Goal: Task Accomplishment & Management: Use online tool/utility

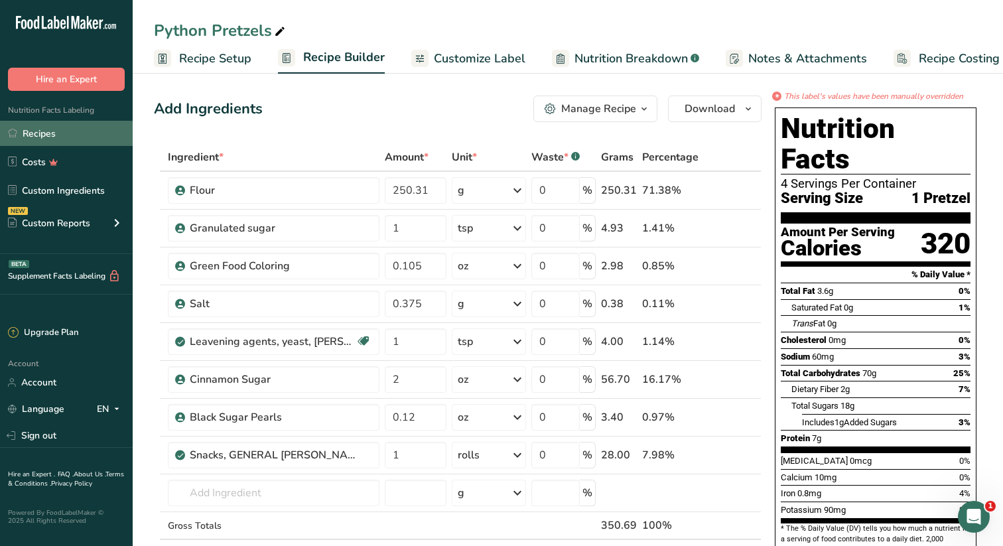
click at [19, 133] on div ".a-20{fill:#fff;} Hire an Expert Nutrition Facts Labeling Recipes Costs Custom …" at bounding box center [501, 549] width 1003 height 1099
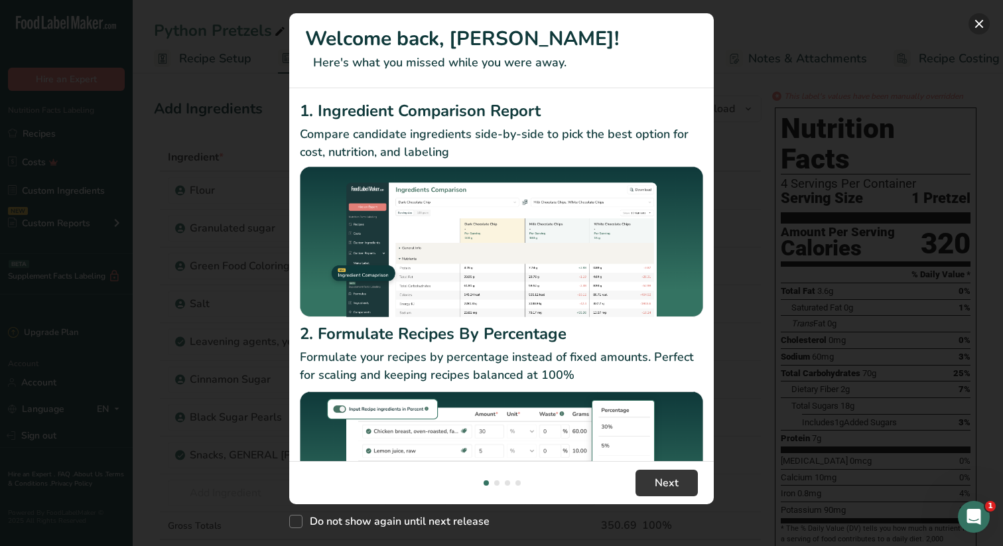
click at [975, 23] on button "New Features" at bounding box center [978, 23] width 21 height 21
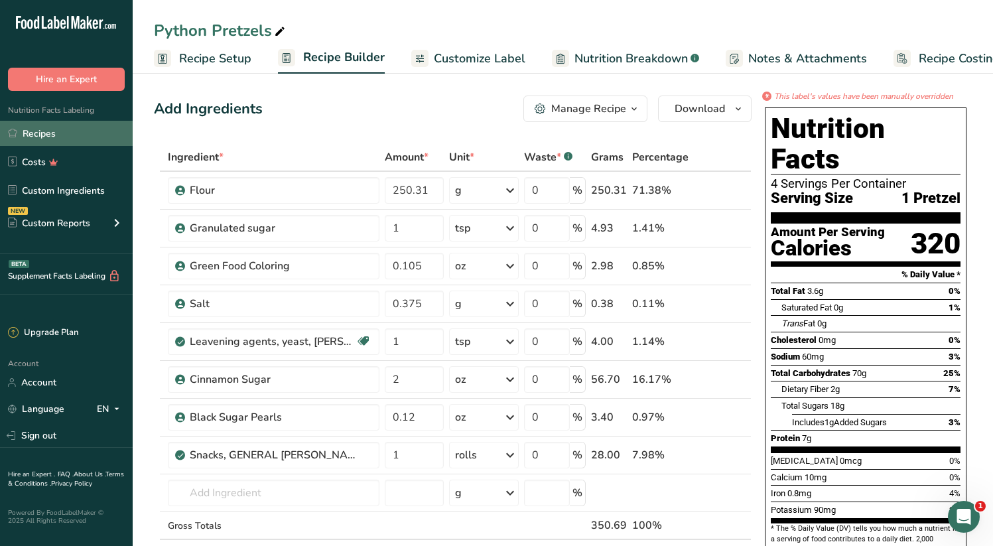
click at [29, 139] on link "Recipes" at bounding box center [66, 133] width 133 height 25
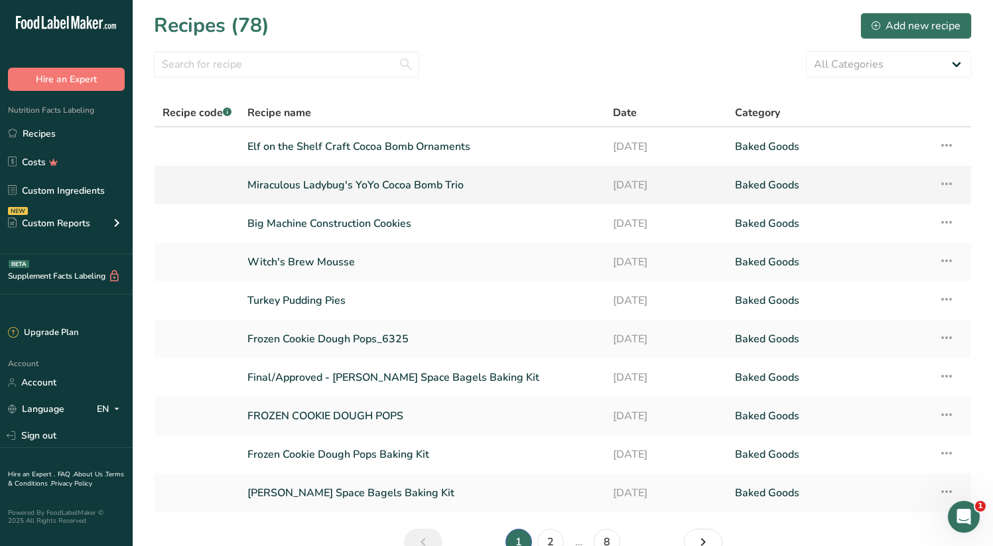
click at [377, 185] on link "Miraculous Ladybug's YoYo Cocoa Bomb Trio" at bounding box center [421, 185] width 349 height 28
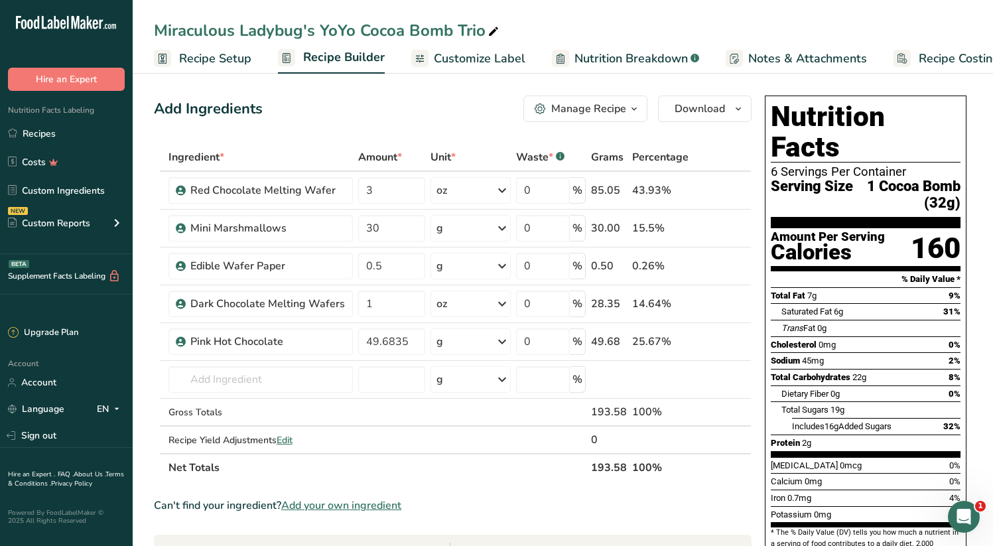
click at [487, 58] on span "Customize Label" at bounding box center [480, 59] width 92 height 18
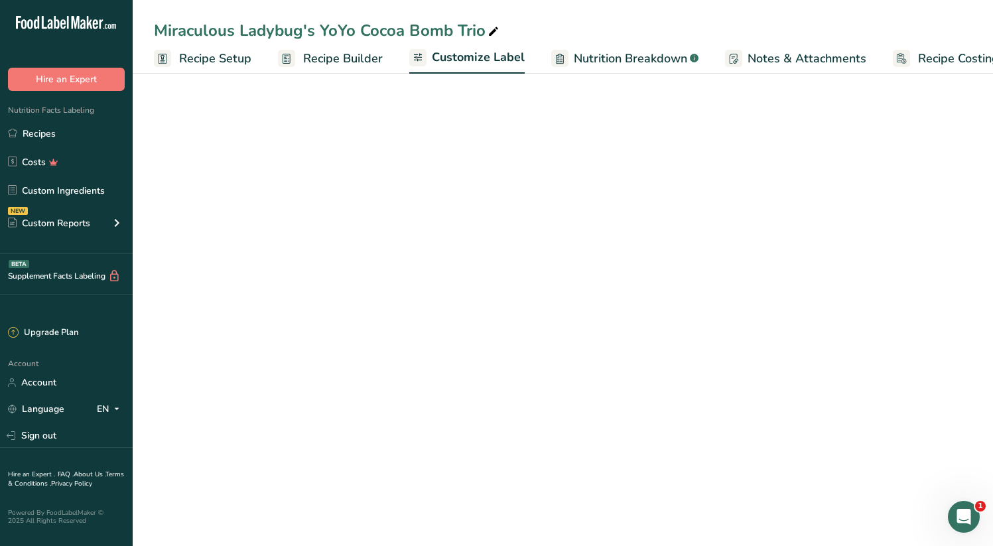
scroll to position [0, 40]
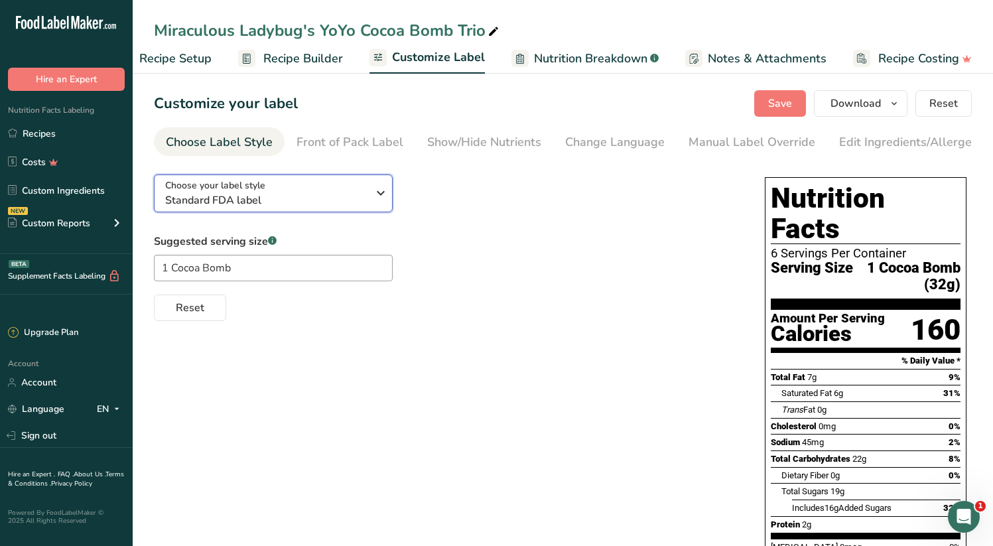
click at [386, 190] on icon "button" at bounding box center [381, 193] width 16 height 24
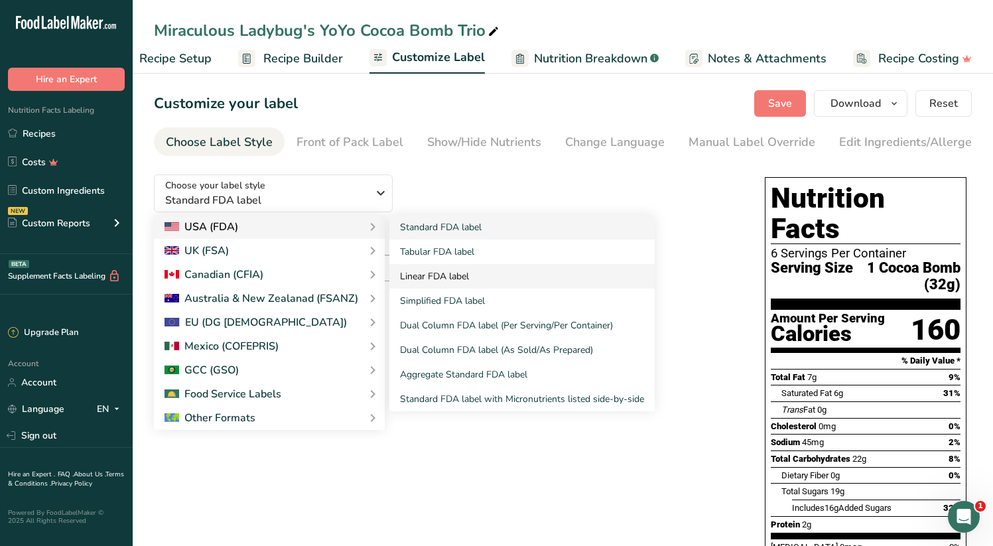
click at [452, 282] on link "Linear FDA label" at bounding box center [521, 276] width 265 height 25
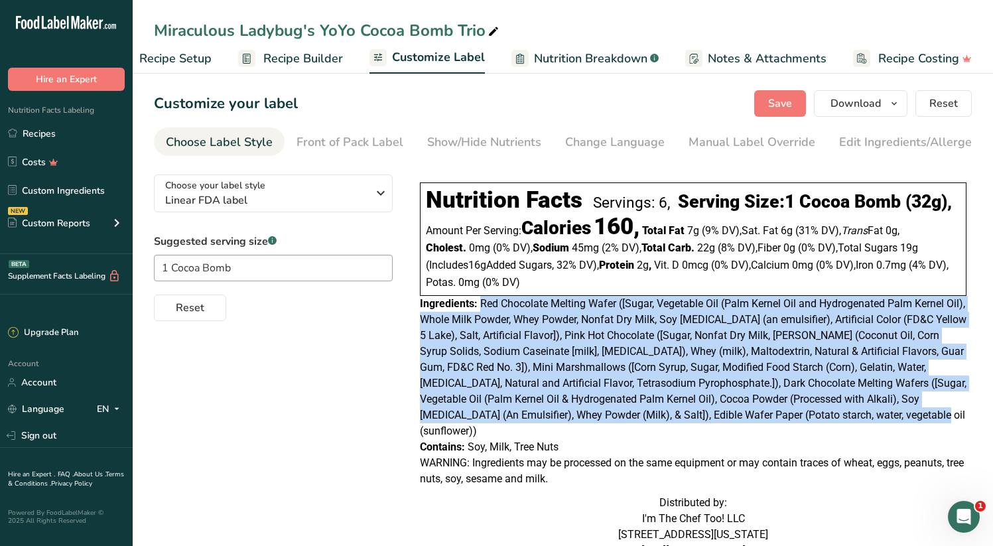
drag, startPoint x: 480, startPoint y: 332, endPoint x: 927, endPoint y: 439, distance: 459.5
click at [927, 439] on div "Ingredients: Red Chocolate Melting Wafer ([Sugar, Vegetable Oil (Palm Kernel Oi…" at bounding box center [693, 367] width 546 height 143
copy span "Red Chocolate Melting Wafer ([Sugar, Vegetable Oil (Palm Kernel Oil and Hydroge…"
